Goal: Information Seeking & Learning: Learn about a topic

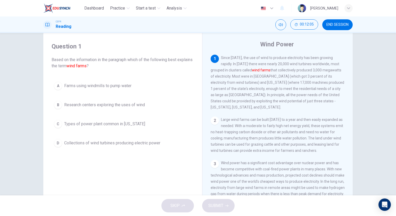
click at [121, 141] on span "Collections of wind turbines producing electric power" at bounding box center [112, 143] width 96 height 6
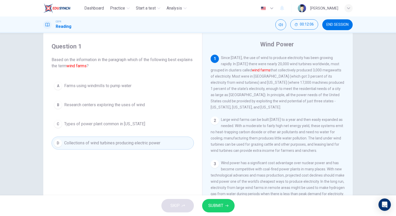
click at [216, 213] on div "SKIP SUBMIT" at bounding box center [198, 205] width 396 height 21
click at [218, 208] on span "SUBMIT" at bounding box center [215, 205] width 15 height 7
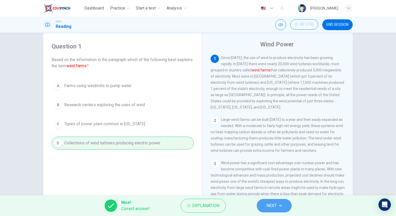
click at [271, 203] on span "NEXT" at bounding box center [272, 205] width 10 height 7
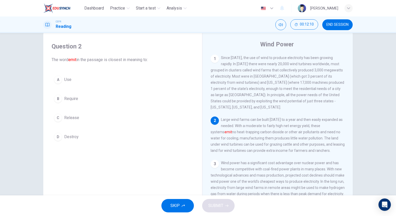
click at [92, 116] on button "C Release" at bounding box center [123, 117] width 142 height 13
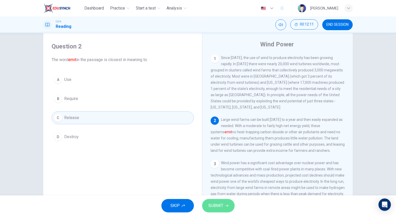
click at [212, 208] on span "SUBMIT" at bounding box center [215, 205] width 15 height 7
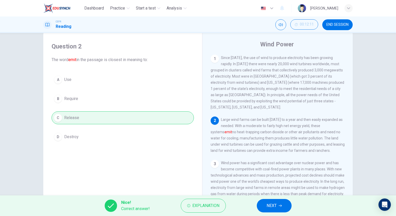
click at [264, 204] on button "NEXT" at bounding box center [274, 205] width 35 height 13
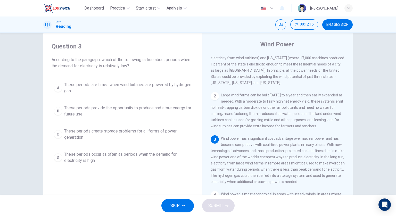
scroll to position [26, 0]
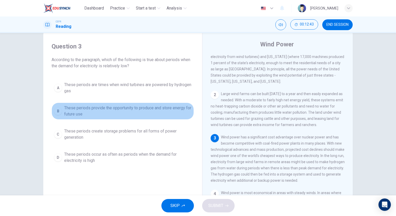
click at [138, 111] on span "These periods provide the opportunity to produce and store energy for future use" at bounding box center [127, 111] width 127 height 12
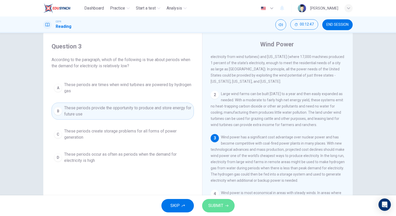
click at [228, 203] on button "SUBMIT" at bounding box center [218, 205] width 32 height 13
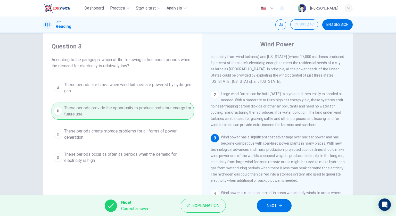
click at [273, 205] on span "NEXT" at bounding box center [272, 205] width 10 height 7
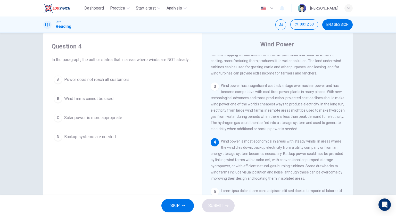
scroll to position [103, 0]
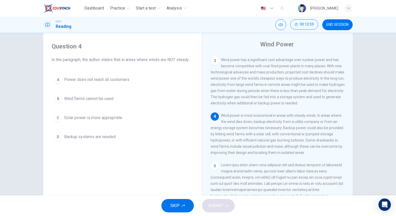
click at [125, 141] on button "D Backup systems are needed" at bounding box center [123, 136] width 142 height 13
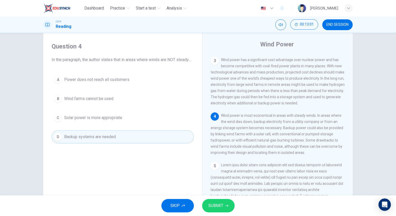
click at [217, 201] on button "SUBMIT" at bounding box center [218, 205] width 32 height 13
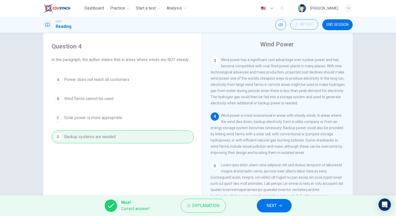
click at [263, 200] on button "NEXT" at bounding box center [274, 205] width 35 height 13
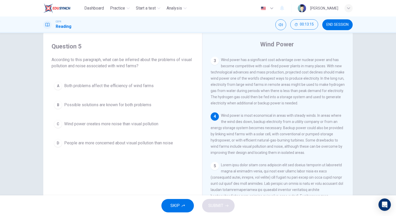
click at [134, 108] on button "B Possible solutions are known for both problems" at bounding box center [123, 104] width 142 height 13
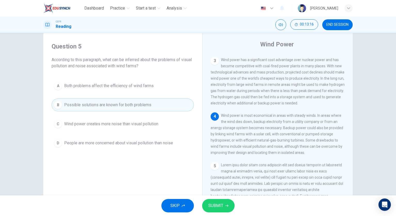
click at [221, 206] on span "SUBMIT" at bounding box center [215, 205] width 15 height 7
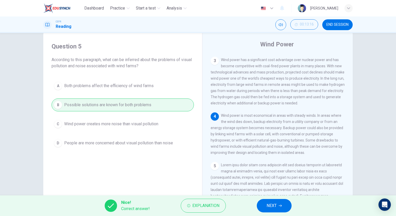
click at [279, 210] on button "NEXT" at bounding box center [274, 205] width 35 height 13
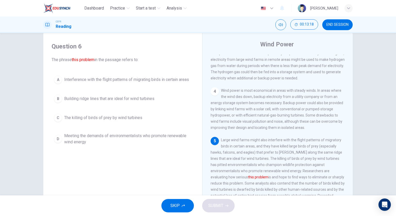
scroll to position [129, 0]
click at [142, 115] on button "C The killing of birds of prey by wind turbines" at bounding box center [123, 117] width 142 height 13
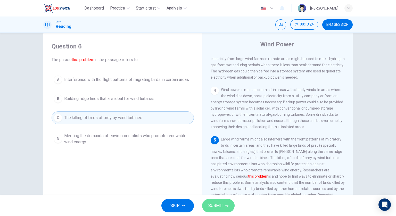
click at [219, 205] on span "SUBMIT" at bounding box center [215, 205] width 15 height 7
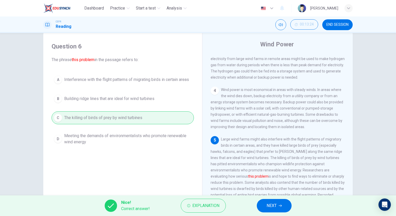
click at [276, 205] on span "NEXT" at bounding box center [272, 205] width 10 height 7
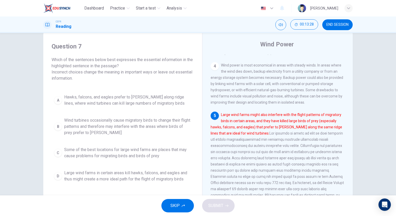
scroll to position [155, 0]
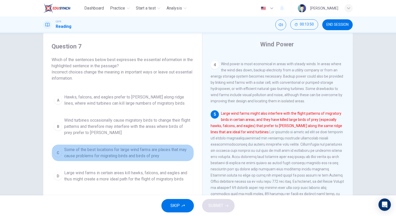
click at [163, 150] on span "Some of the best locations for large wind farms are places that may cause probl…" at bounding box center [127, 153] width 127 height 12
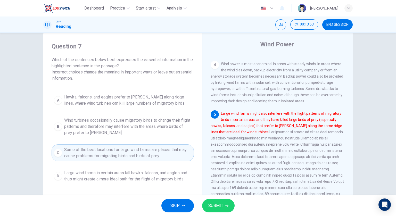
click at [211, 207] on span "SUBMIT" at bounding box center [215, 205] width 15 height 7
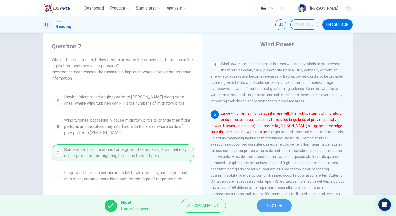
click at [259, 205] on button "NEXT" at bounding box center [274, 205] width 35 height 13
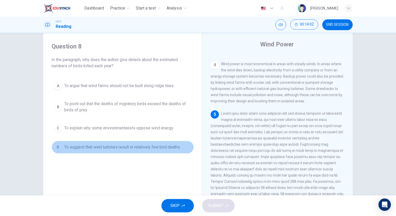
click at [150, 147] on span "To suggest that wind turbines result in relatively few bird deaths" at bounding box center [122, 147] width 116 height 6
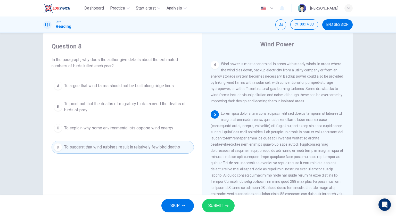
drag, startPoint x: 171, startPoint y: 173, endPoint x: 188, endPoint y: 188, distance: 23.2
click at [183, 185] on div "Question 8 In the paragraph, why does the author give details about the estimat…" at bounding box center [122, 124] width 151 height 174
click at [210, 205] on span "SUBMIT" at bounding box center [215, 205] width 15 height 7
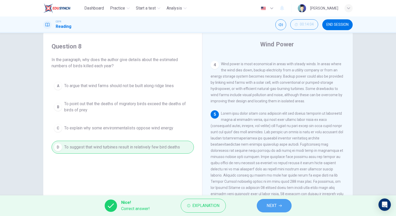
click at [268, 208] on span "NEXT" at bounding box center [272, 205] width 10 height 7
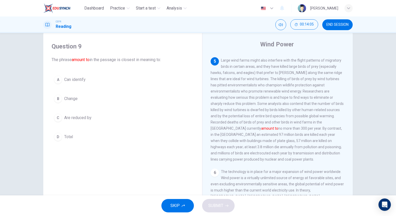
scroll to position [232, 0]
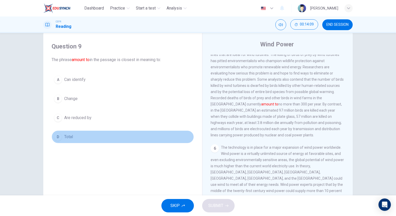
click at [109, 137] on button "D Total" at bounding box center [123, 136] width 142 height 13
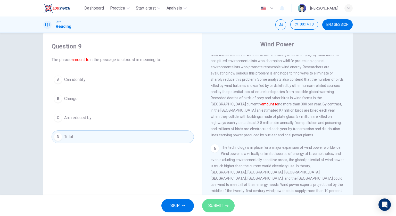
click at [220, 206] on span "SUBMIT" at bounding box center [215, 205] width 15 height 7
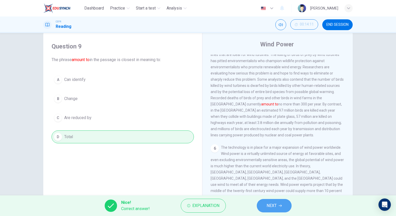
click at [286, 204] on button "NEXT" at bounding box center [274, 205] width 35 height 13
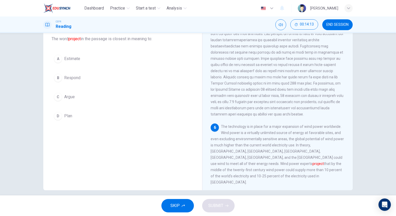
scroll to position [37, 0]
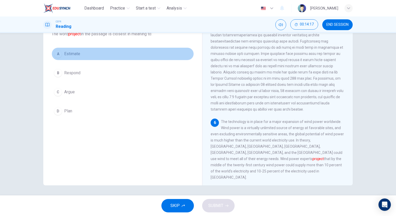
click at [103, 59] on button "A Estimate" at bounding box center [123, 53] width 142 height 13
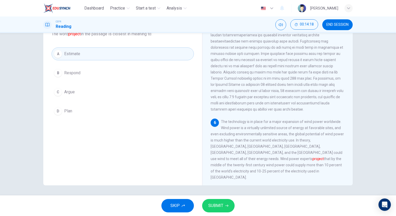
click at [219, 205] on span "SUBMIT" at bounding box center [215, 205] width 15 height 7
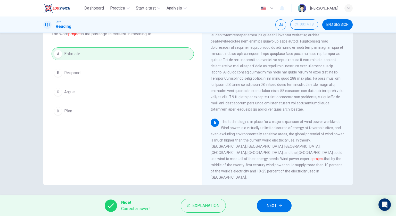
click at [275, 205] on span "NEXT" at bounding box center [272, 205] width 10 height 7
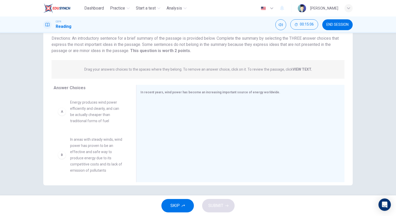
scroll to position [26, 0]
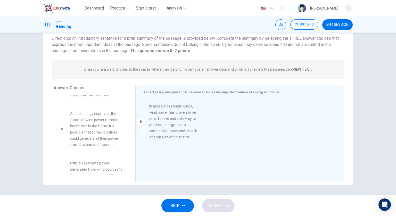
drag, startPoint x: 91, startPoint y: 127, endPoint x: 173, endPoint y: 119, distance: 82.8
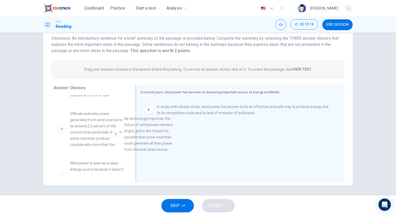
drag, startPoint x: 109, startPoint y: 129, endPoint x: 167, endPoint y: 133, distance: 58.2
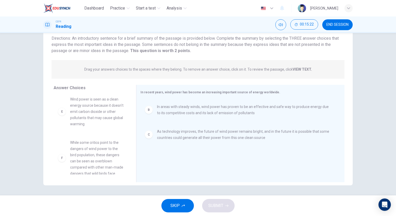
scroll to position [102, 0]
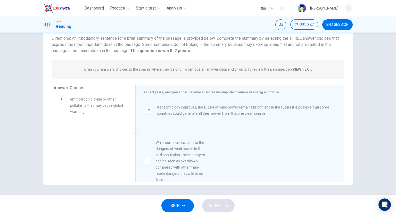
drag, startPoint x: 106, startPoint y: 139, endPoint x: 194, endPoint y: 153, distance: 89.3
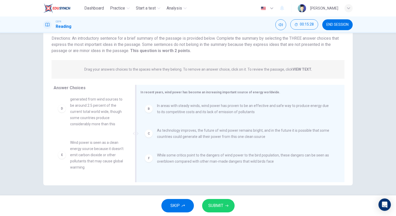
scroll to position [46, 0]
click at [213, 202] on span "SUBMIT" at bounding box center [215, 205] width 15 height 7
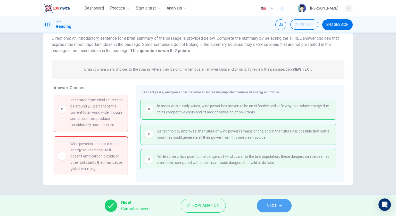
click at [266, 203] on button "NEXT" at bounding box center [274, 205] width 35 height 13
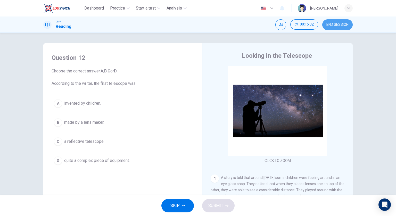
click at [327, 24] on span "END SESSION" at bounding box center [337, 25] width 22 height 4
